Goal: Information Seeking & Learning: Find specific fact

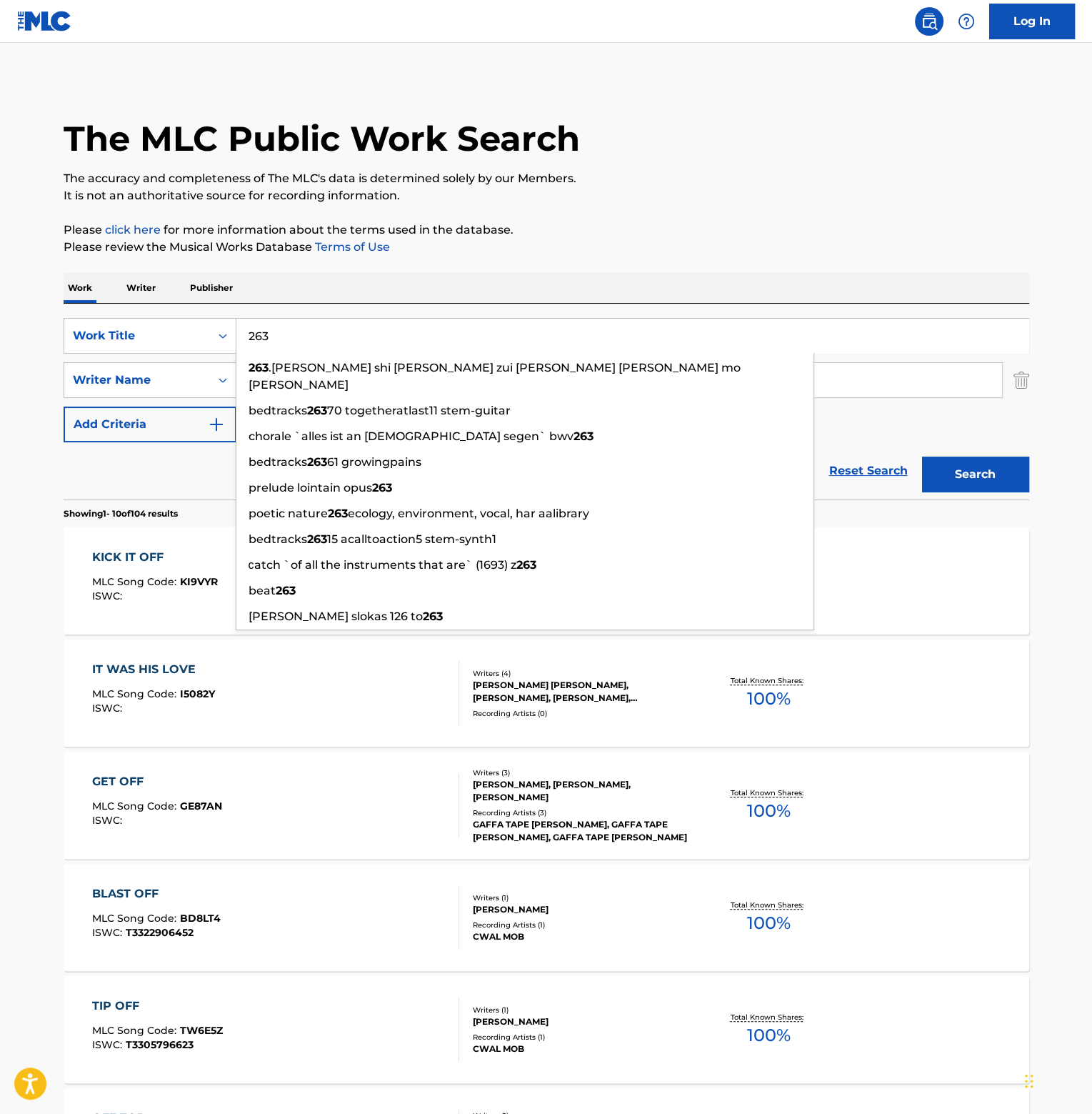
type input "263"
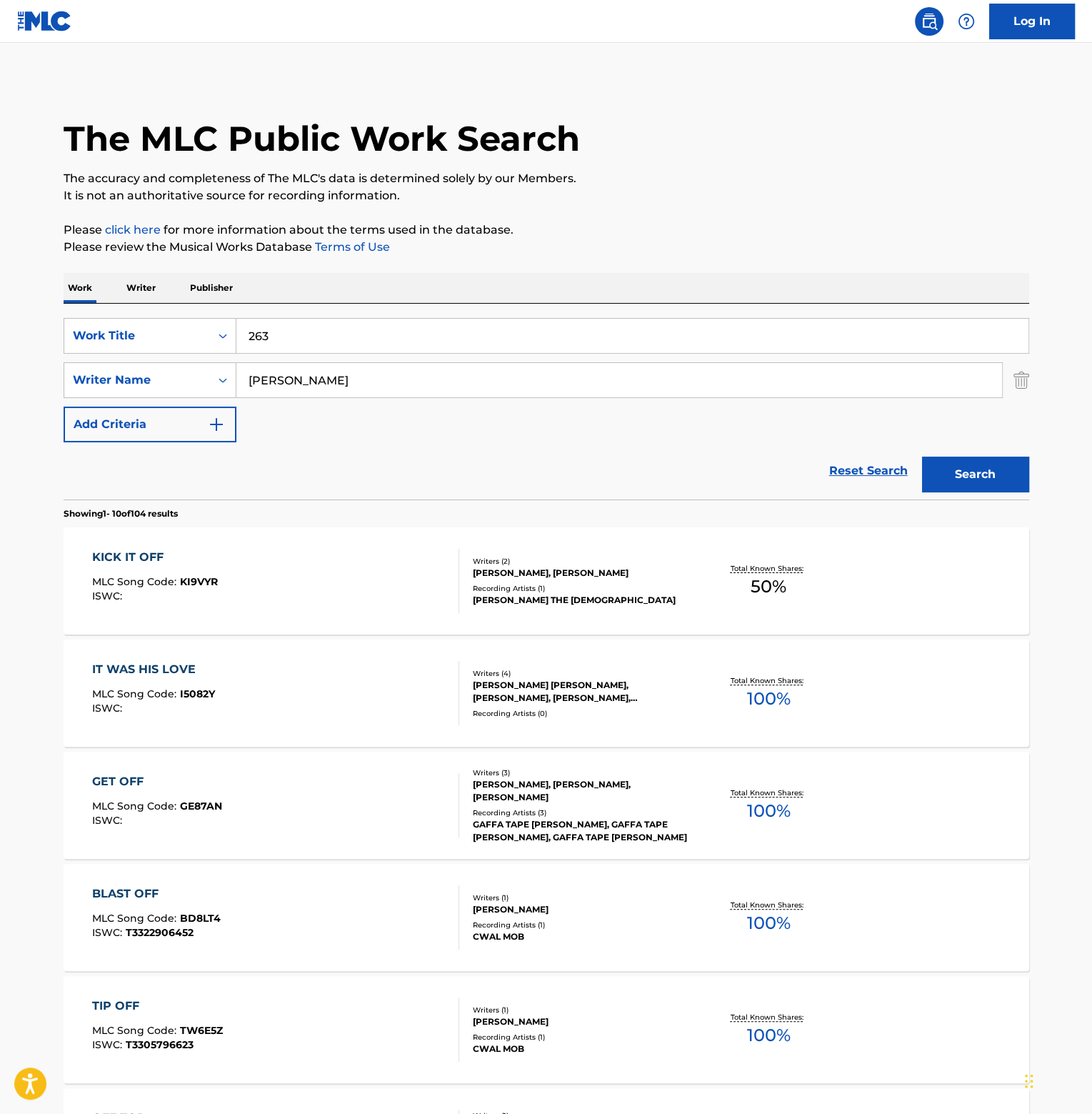
click at [521, 242] on p "Please review the Musical Works Database Terms of Use" at bounding box center [546, 247] width 966 height 17
drag, startPoint x: 162, startPoint y: 366, endPoint x: 0, endPoint y: 320, distance: 168.4
click at [77, 355] on div "SearchWithCriteriaab39a9a7-f196-47b7-89d3-c0af9e2df8df Work Title 263 SearchWit…" at bounding box center [546, 380] width 966 height 124
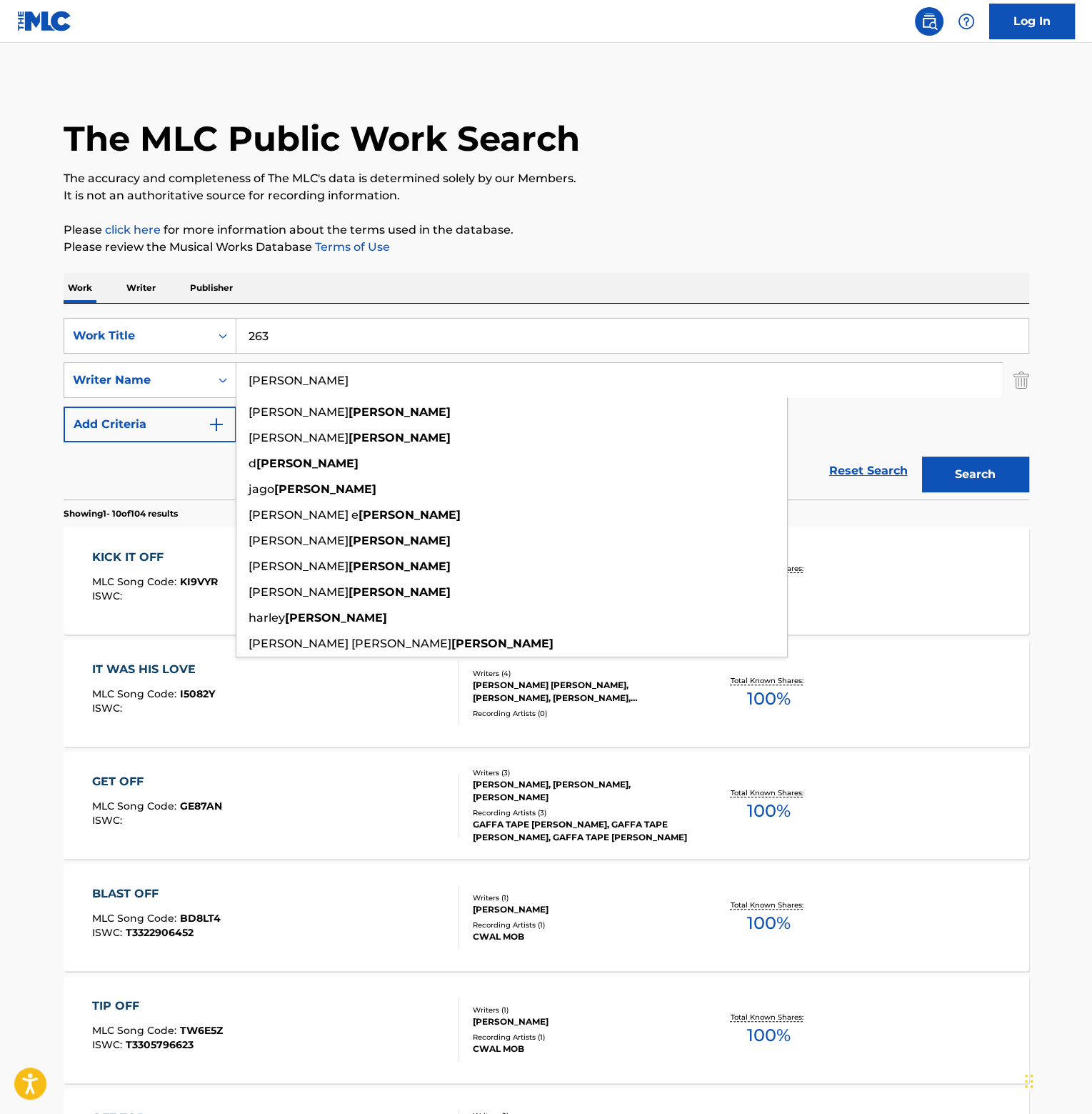
type input "[PERSON_NAME]"
click at [923, 457] on button "Search" at bounding box center [976, 475] width 107 height 36
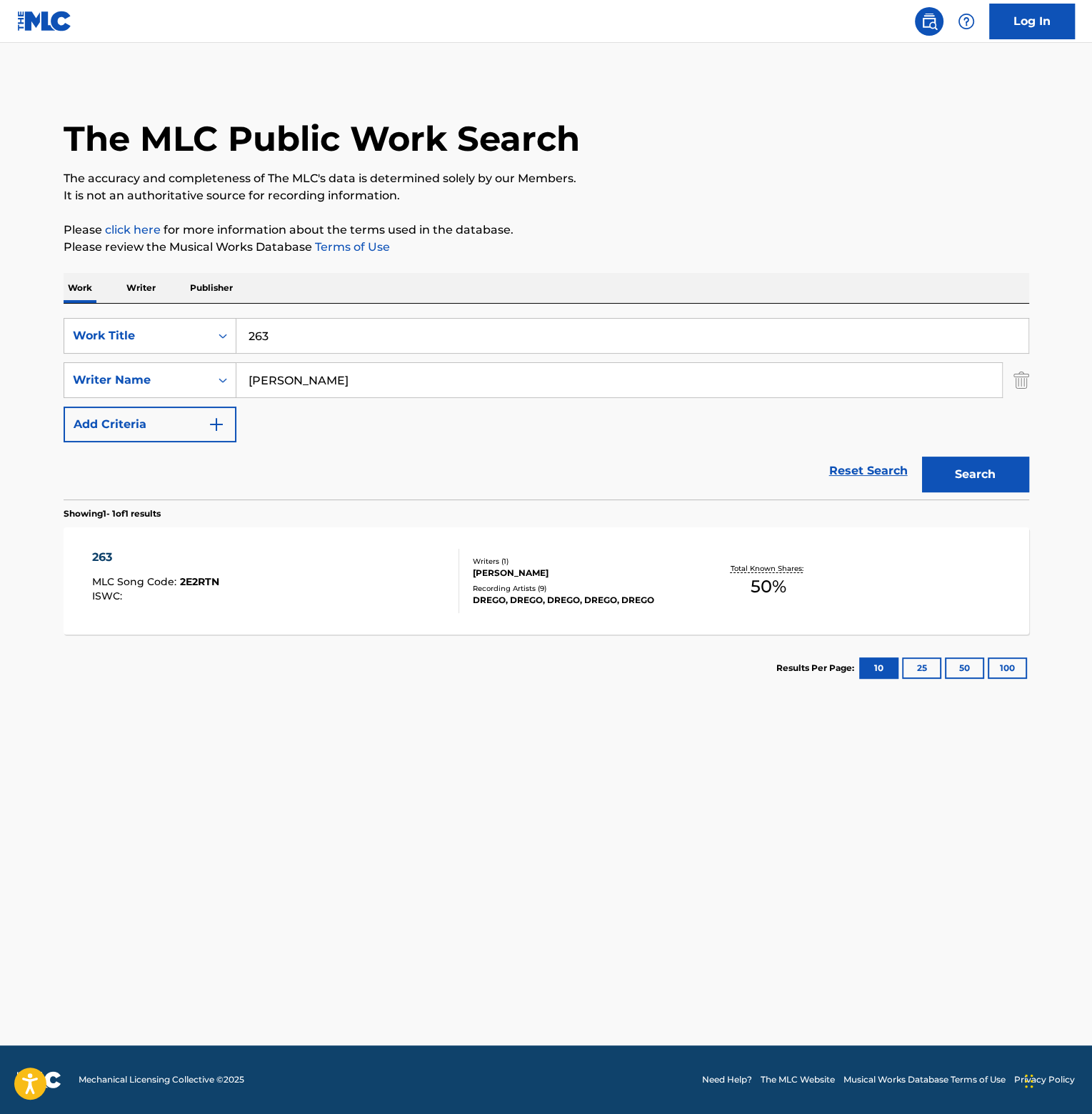
click at [108, 549] on div "263" at bounding box center [156, 558] width 127 height 17
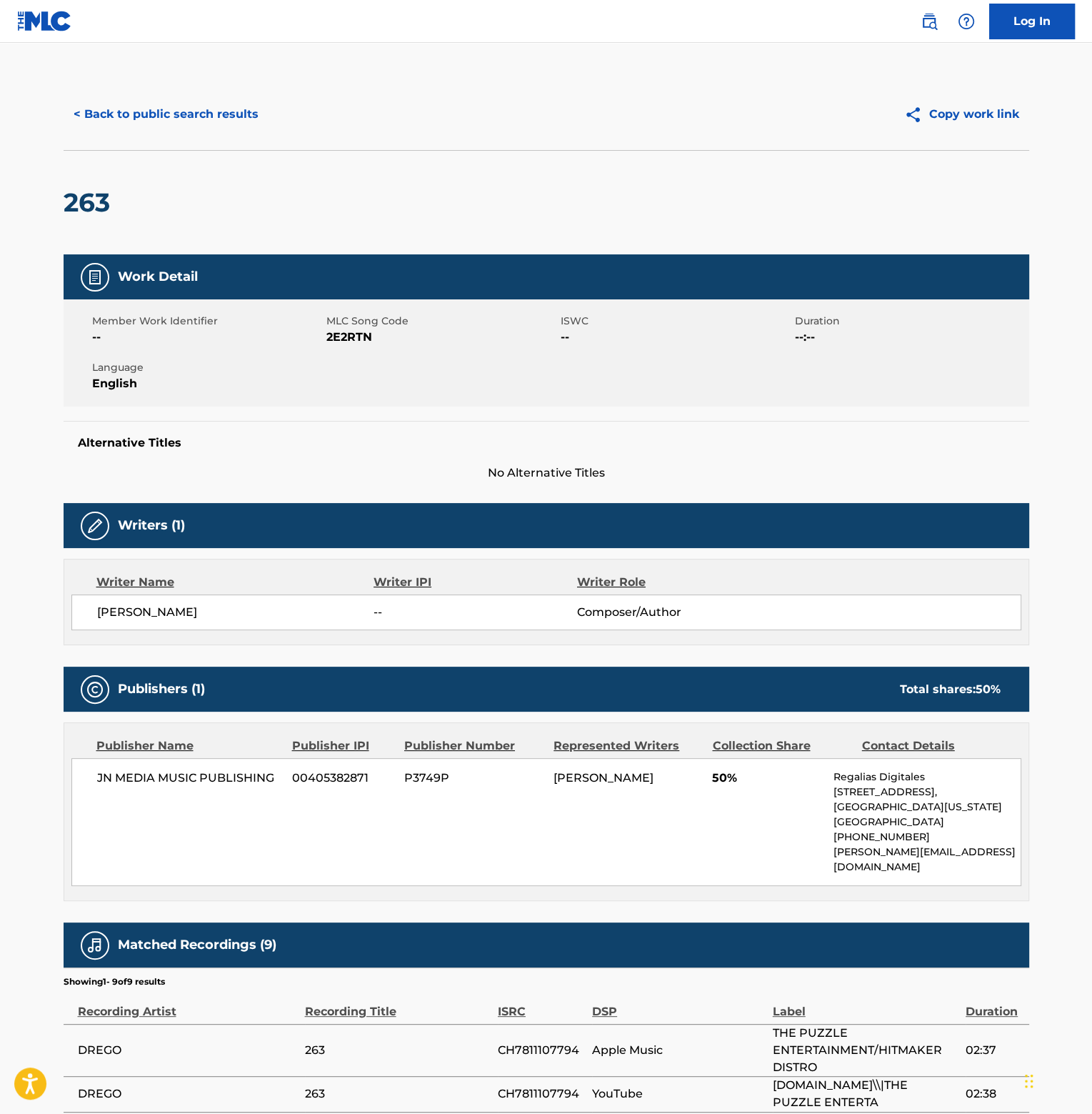
click at [195, 113] on button "< Back to public search results" at bounding box center [166, 115] width 205 height 36
